Goal: Task Accomplishment & Management: Use online tool/utility

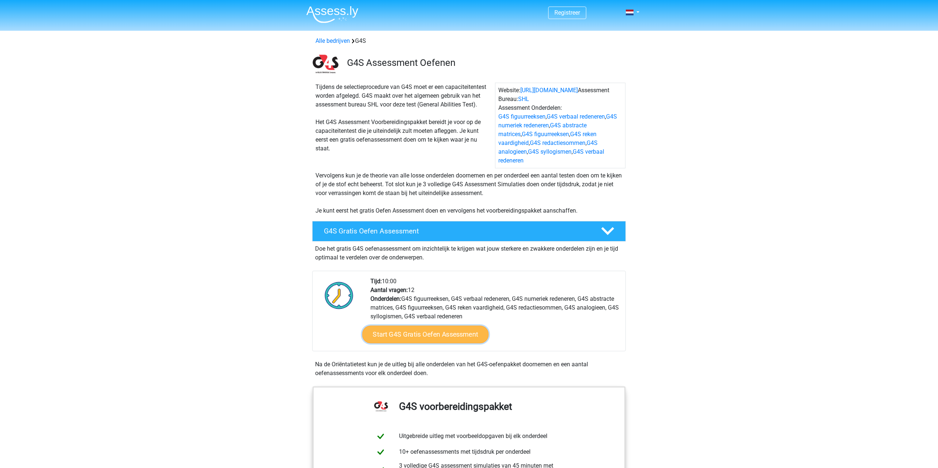
click at [445, 327] on link "Start G4S Gratis Oefen Assessment" at bounding box center [425, 335] width 126 height 18
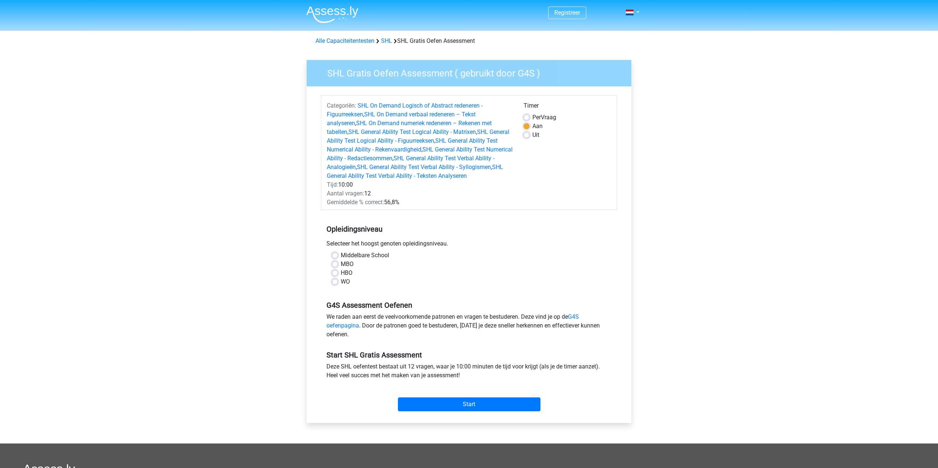
click at [341, 271] on label "HBO" at bounding box center [347, 273] width 12 height 9
click at [334, 271] on input "HBO" at bounding box center [335, 272] width 6 height 7
radio input "true"
click at [480, 403] on input "Start" at bounding box center [469, 405] width 142 height 14
drag, startPoint x: 260, startPoint y: 185, endPoint x: 252, endPoint y: 183, distance: 7.8
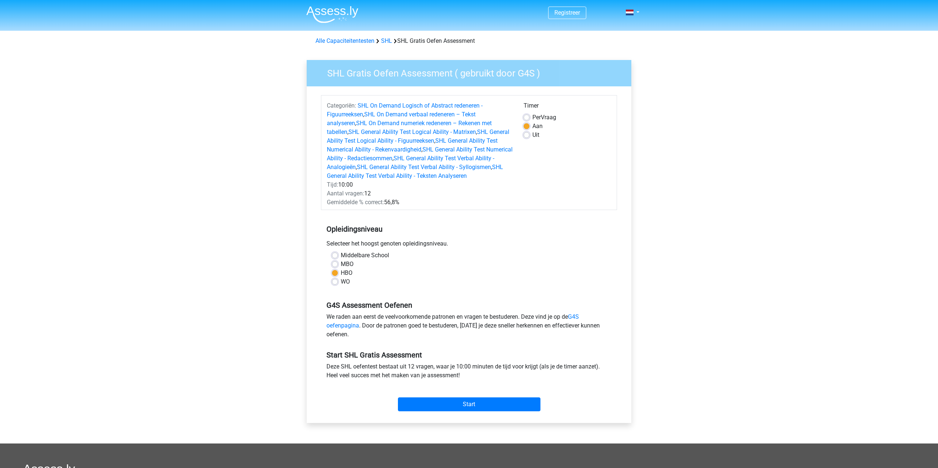
click at [257, 184] on div "Registreer" at bounding box center [469, 318] width 938 height 637
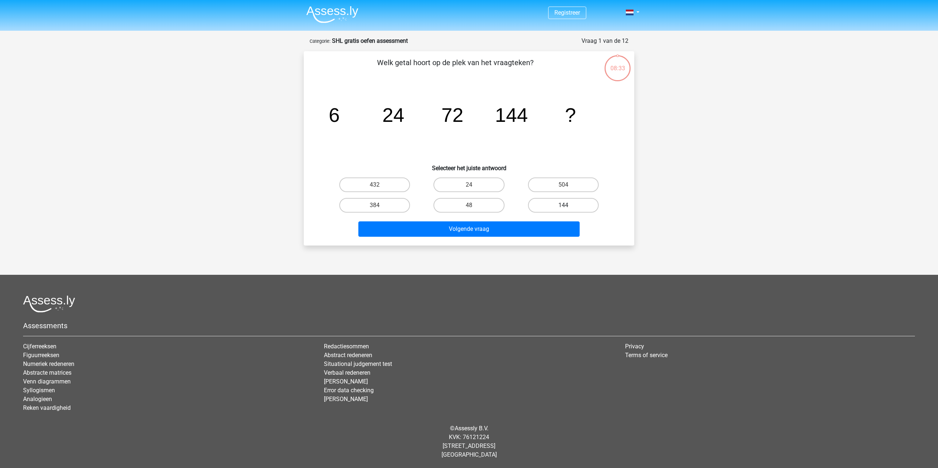
click at [563, 205] on label "144" at bounding box center [563, 205] width 71 height 15
click at [563, 205] on input "144" at bounding box center [565, 207] width 5 height 5
radio input "true"
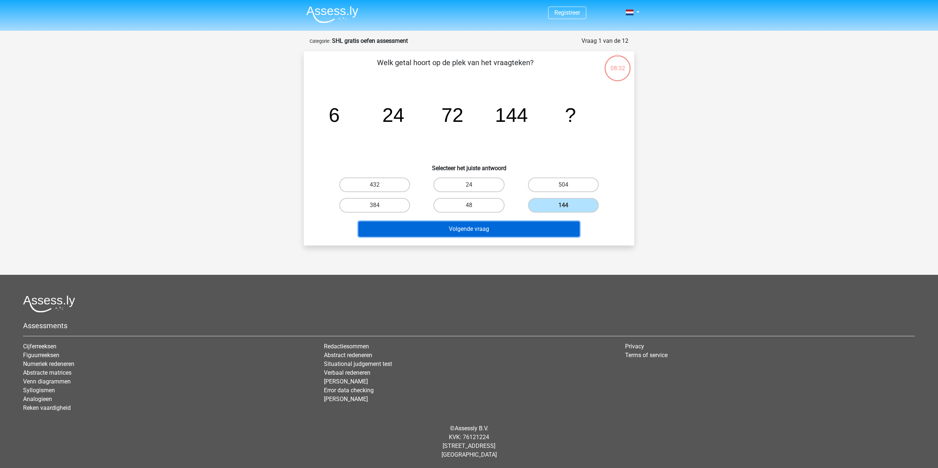
click at [526, 232] on button "Volgende vraag" at bounding box center [469, 229] width 222 height 15
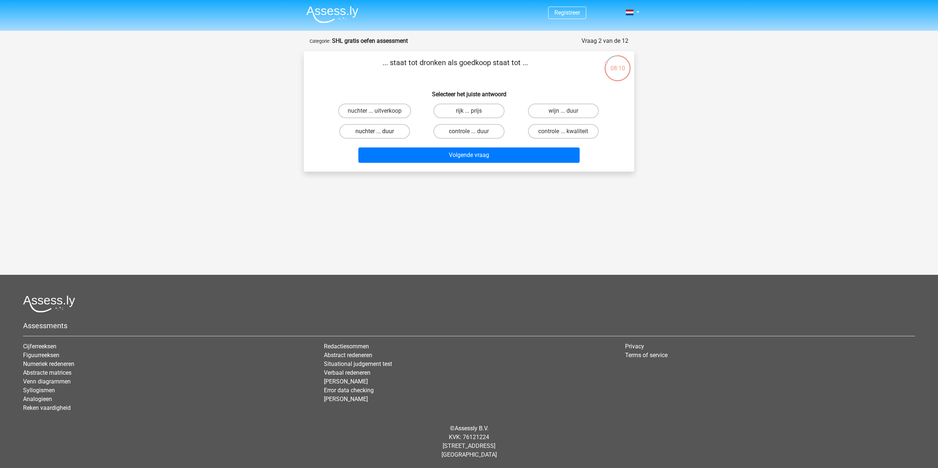
click at [364, 133] on label "nuchter ... duur" at bounding box center [374, 131] width 71 height 15
click at [375, 133] on input "nuchter ... duur" at bounding box center [377, 133] width 5 height 5
radio input "true"
click at [425, 164] on div "Volgende vraag" at bounding box center [468, 157] width 283 height 18
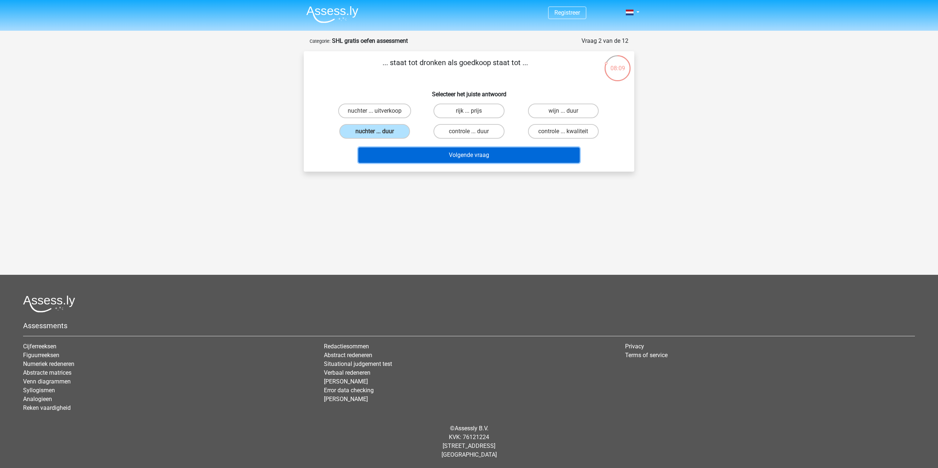
click at [433, 157] on button "Volgende vraag" at bounding box center [469, 155] width 222 height 15
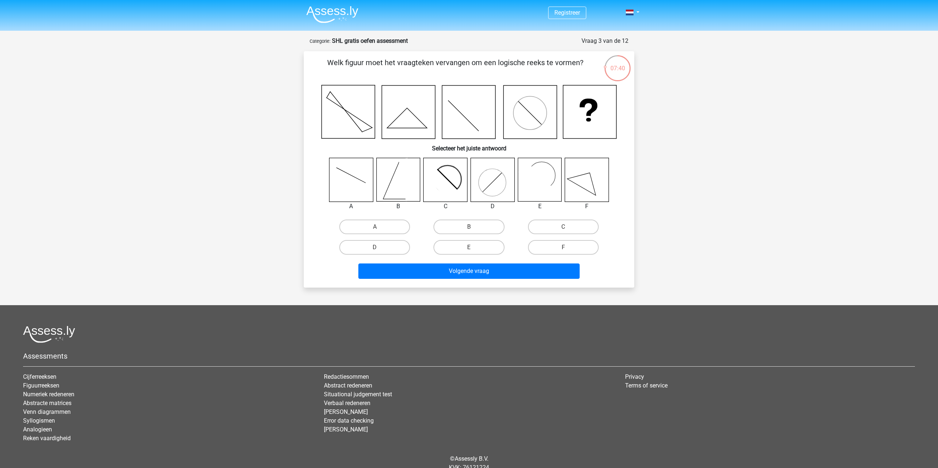
click at [446, 192] on icon at bounding box center [442, 184] width 36 height 36
click at [560, 231] on label "C" at bounding box center [563, 227] width 71 height 15
click at [563, 231] on input "C" at bounding box center [565, 229] width 5 height 5
radio input "true"
click at [505, 269] on button "Volgende vraag" at bounding box center [469, 271] width 222 height 15
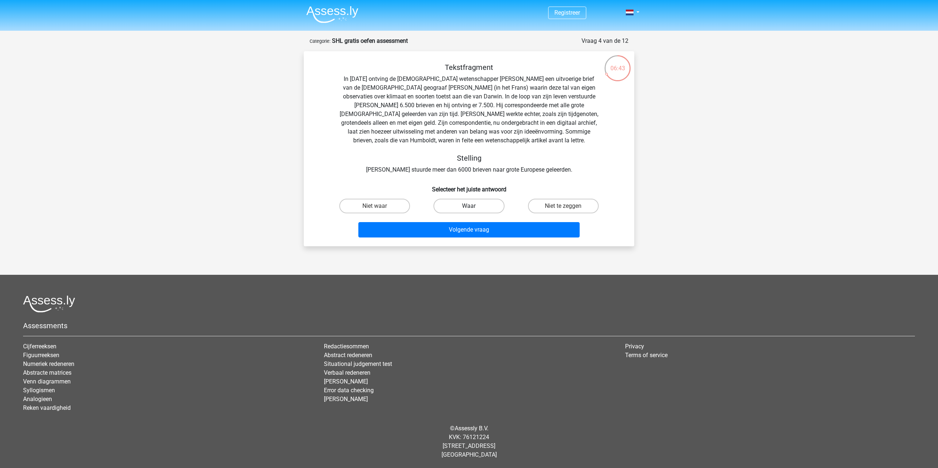
click at [475, 206] on label "Waar" at bounding box center [468, 206] width 71 height 15
click at [474, 206] on input "Waar" at bounding box center [471, 208] width 5 height 5
radio input "true"
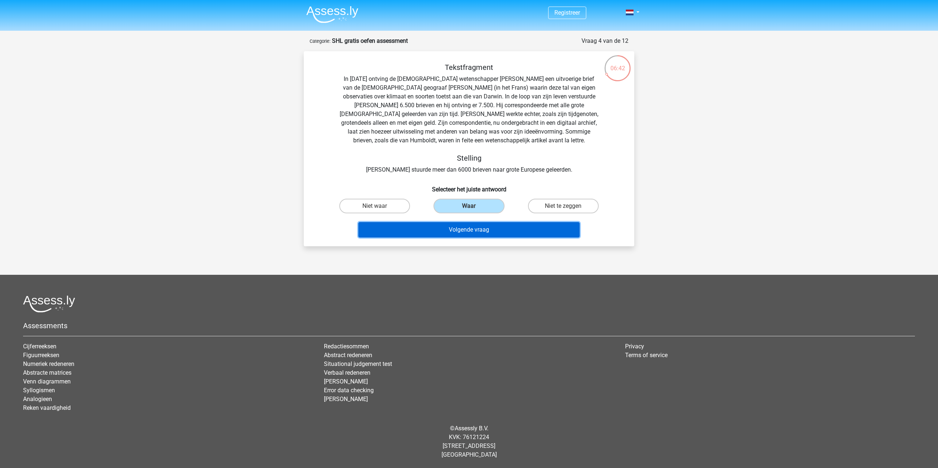
click at [480, 231] on button "Volgende vraag" at bounding box center [469, 229] width 222 height 15
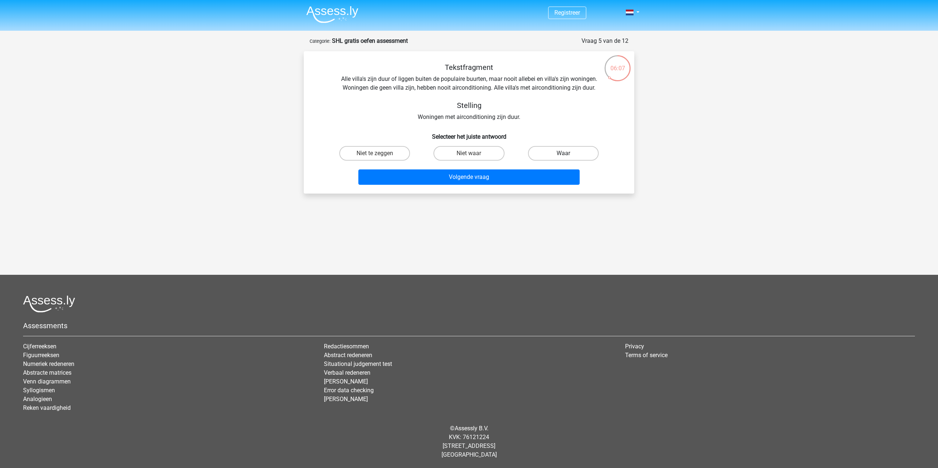
click at [562, 154] on label "Waar" at bounding box center [563, 153] width 71 height 15
click at [563, 154] on input "Waar" at bounding box center [565, 155] width 5 height 5
radio input "true"
click at [501, 175] on button "Volgende vraag" at bounding box center [469, 177] width 222 height 15
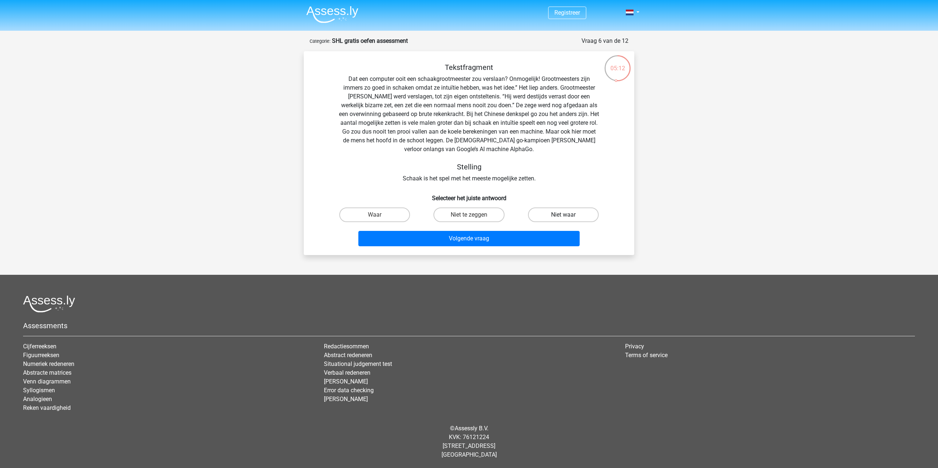
click at [581, 214] on label "Niet waar" at bounding box center [563, 215] width 71 height 15
click at [568, 215] on input "Niet waar" at bounding box center [565, 217] width 5 height 5
radio input "true"
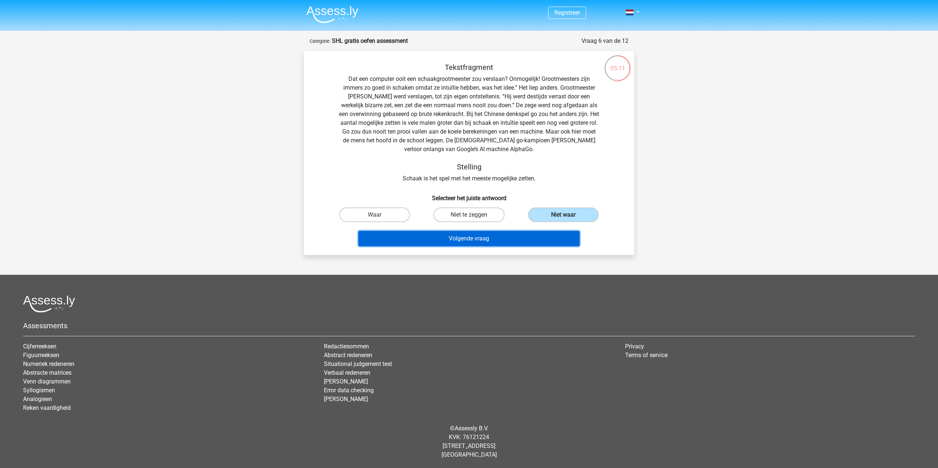
click at [523, 241] on button "Volgende vraag" at bounding box center [469, 238] width 222 height 15
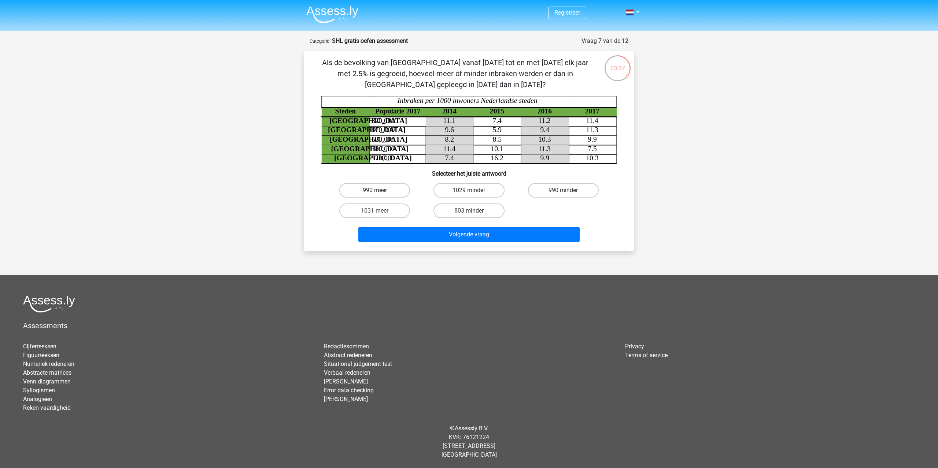
click at [390, 191] on label "990 meer" at bounding box center [374, 190] width 71 height 15
click at [379, 191] on input "990 meer" at bounding box center [377, 192] width 5 height 5
radio input "true"
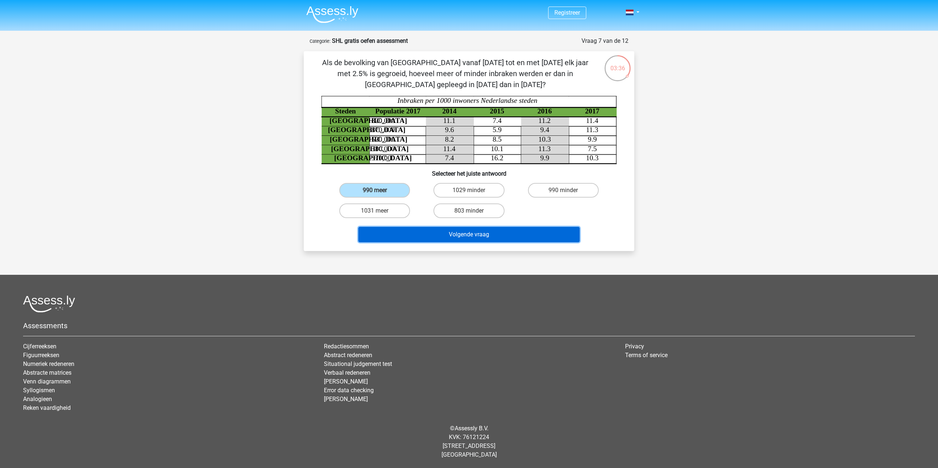
click at [448, 237] on button "Volgende vraag" at bounding box center [469, 234] width 222 height 15
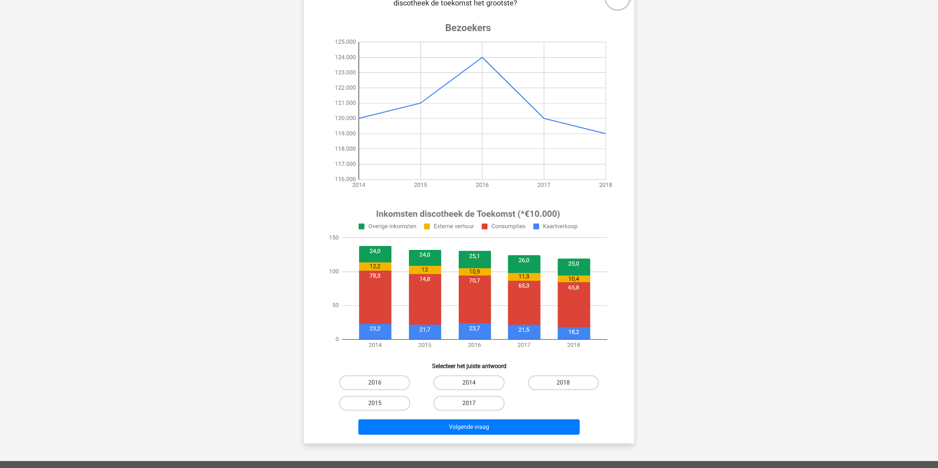
scroll to position [74, 0]
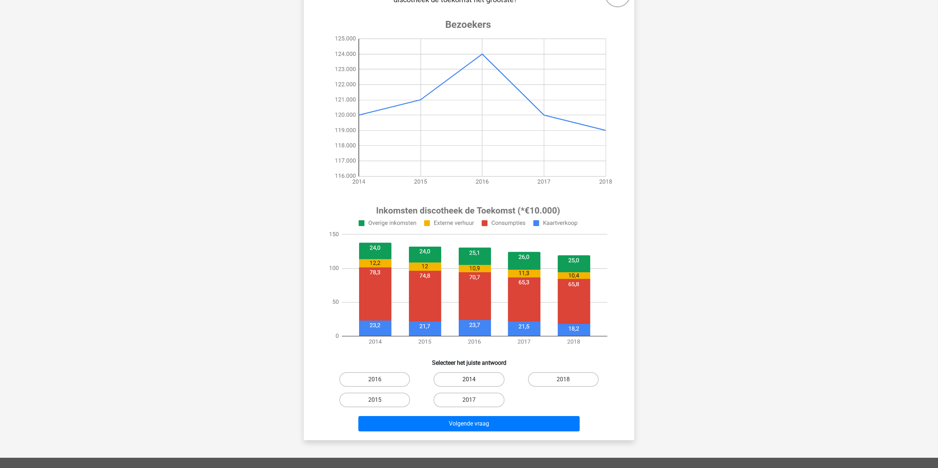
click at [465, 381] on label "2014" at bounding box center [468, 379] width 71 height 15
click at [469, 381] on input "2014" at bounding box center [471, 382] width 5 height 5
radio input "true"
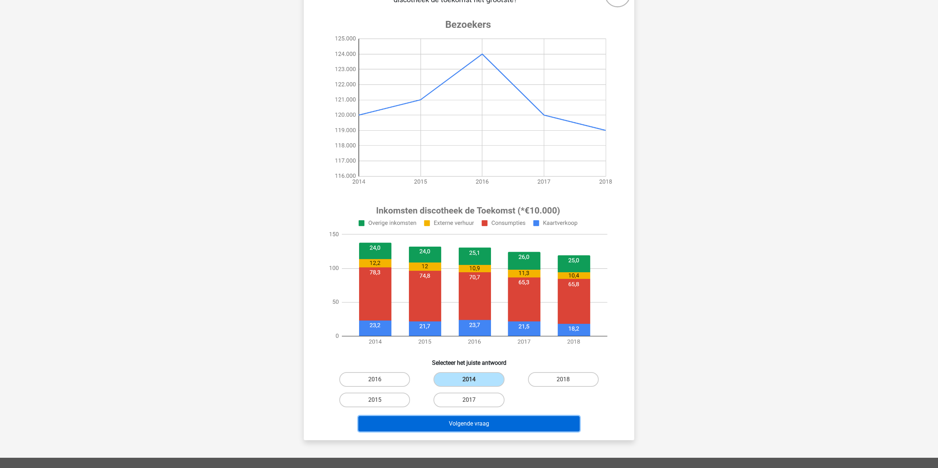
click at [478, 420] on button "Volgende vraag" at bounding box center [469, 423] width 222 height 15
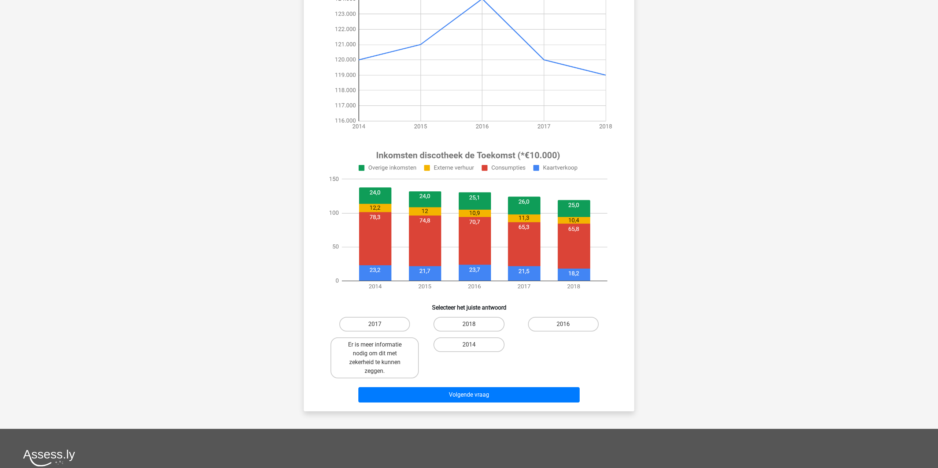
scroll to position [149, 0]
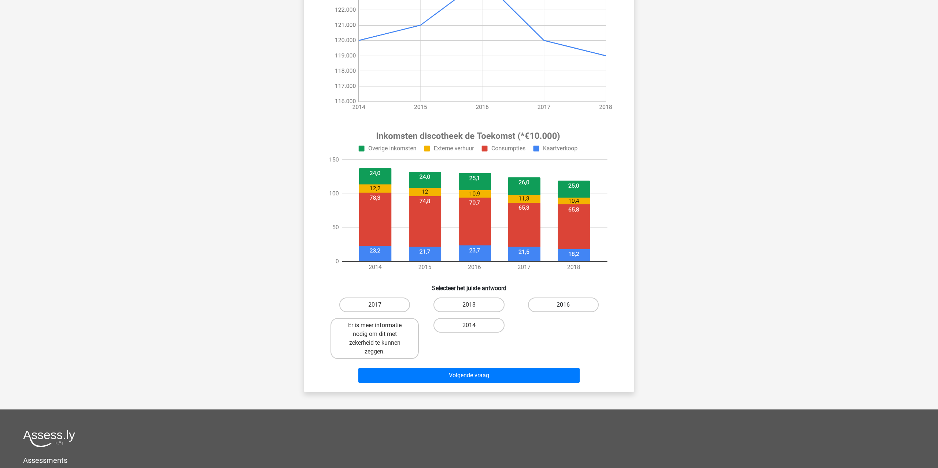
click at [556, 306] on label "2016" at bounding box center [563, 305] width 71 height 15
click at [563, 306] on input "2016" at bounding box center [565, 307] width 5 height 5
radio input "true"
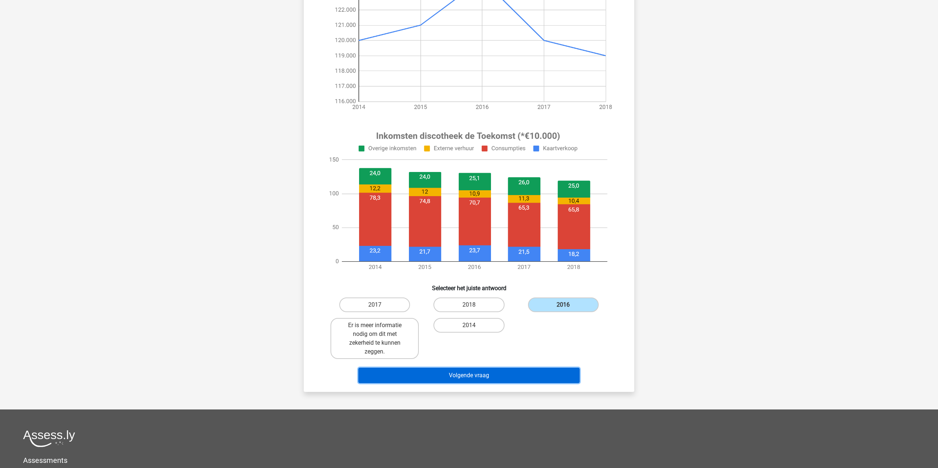
click at [501, 374] on button "Volgende vraag" at bounding box center [469, 375] width 222 height 15
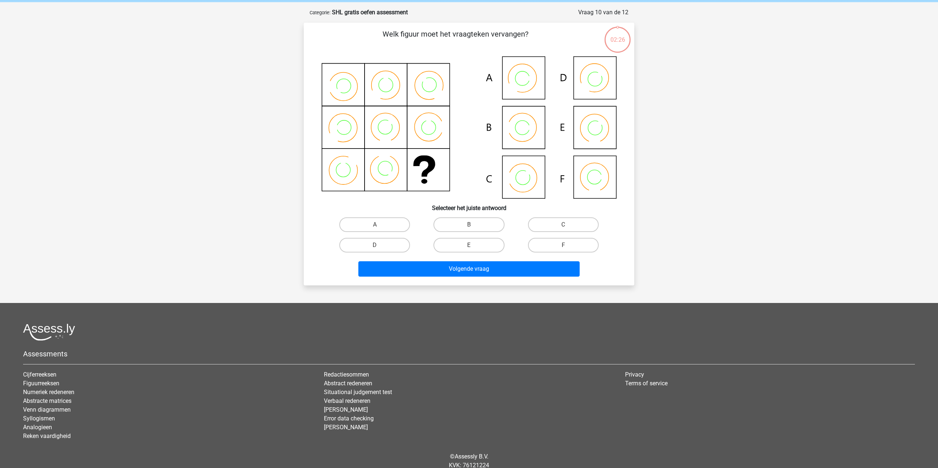
scroll to position [0, 0]
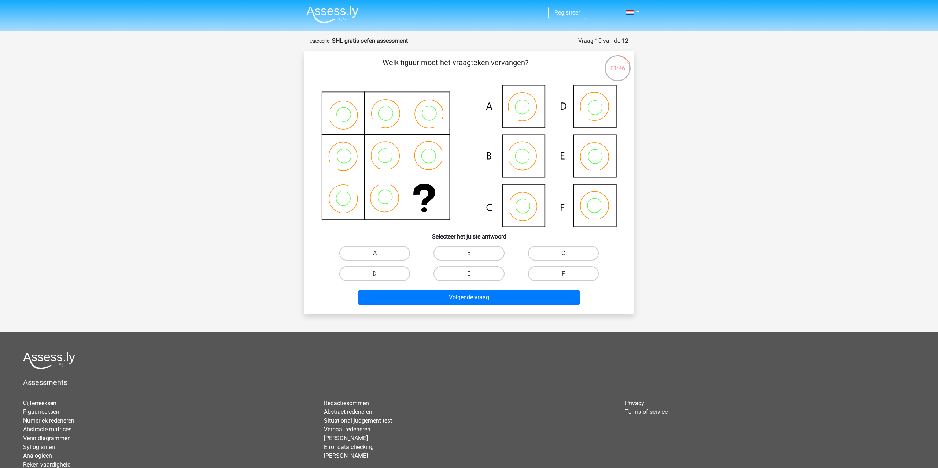
click at [557, 253] on label "C" at bounding box center [563, 253] width 71 height 15
click at [563, 253] on input "C" at bounding box center [565, 255] width 5 height 5
radio input "true"
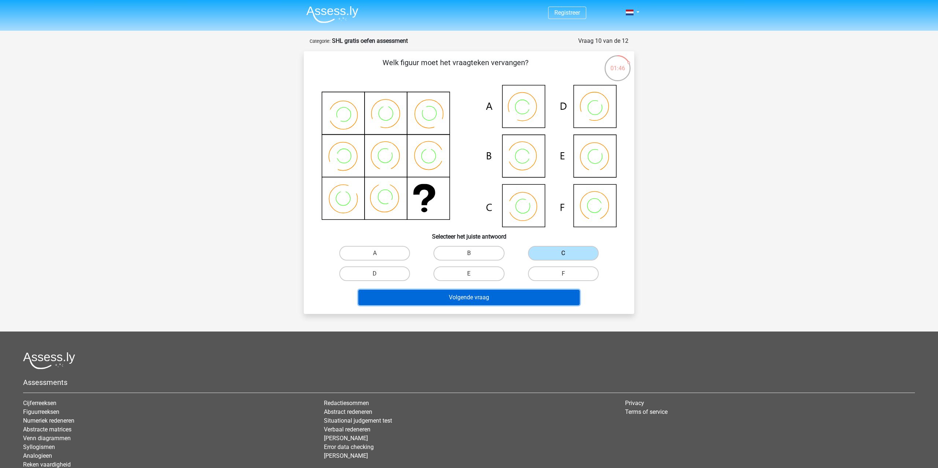
click at [513, 296] on button "Volgende vraag" at bounding box center [469, 297] width 222 height 15
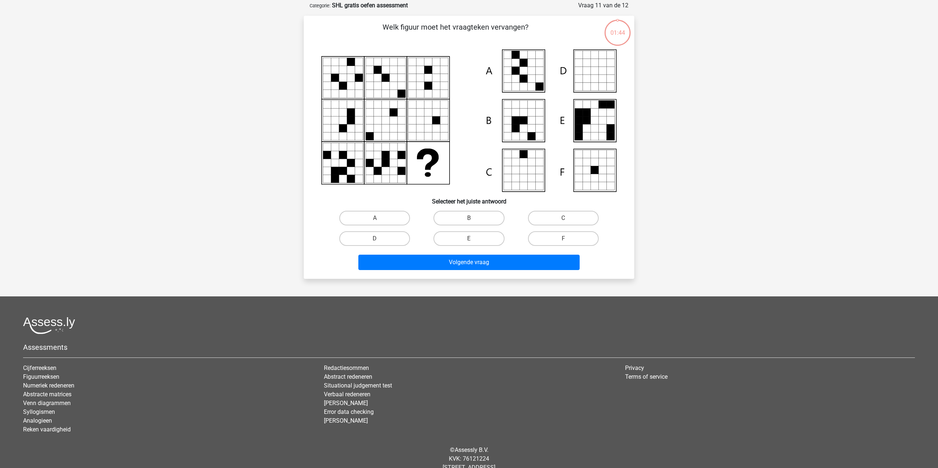
scroll to position [37, 0]
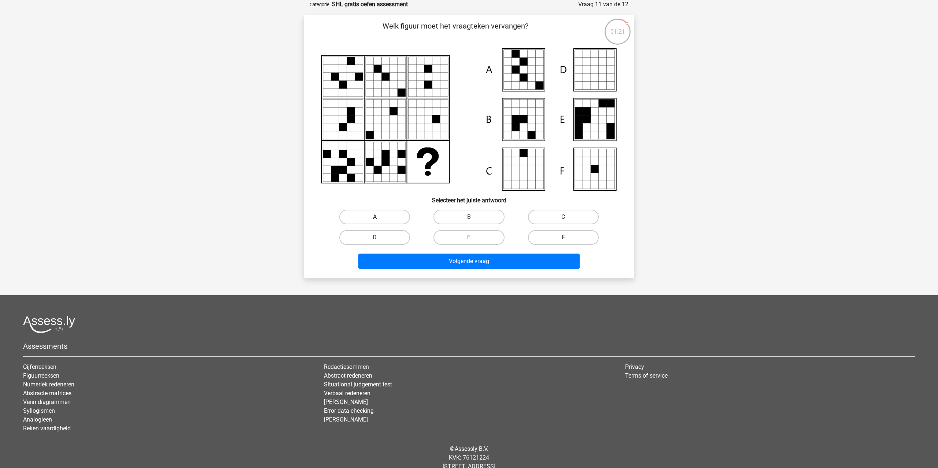
click at [381, 212] on label "A" at bounding box center [374, 217] width 71 height 15
click at [379, 217] on input "A" at bounding box center [377, 219] width 5 height 5
radio input "true"
click at [469, 268] on button "Volgende vraag" at bounding box center [469, 261] width 222 height 15
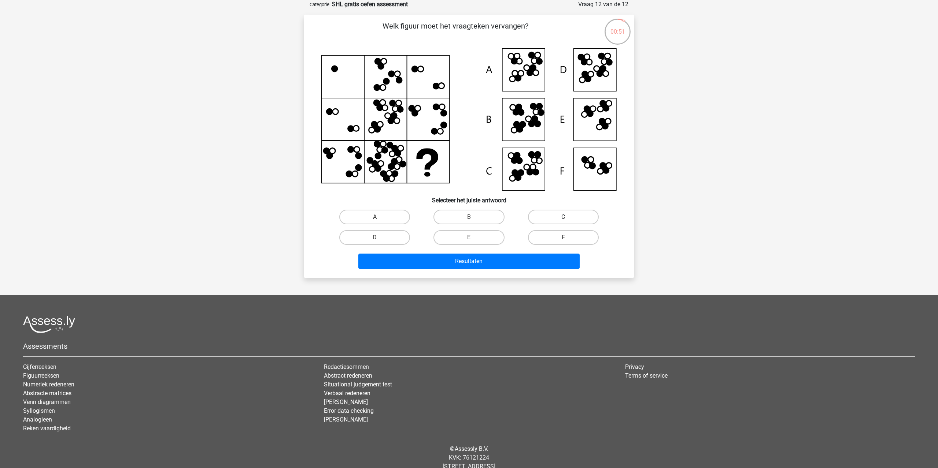
click at [572, 216] on label "C" at bounding box center [563, 217] width 71 height 15
click at [568, 217] on input "C" at bounding box center [565, 219] width 5 height 5
radio input "true"
click at [518, 257] on button "Resultaten" at bounding box center [469, 261] width 222 height 15
